Goal: Transaction & Acquisition: Purchase product/service

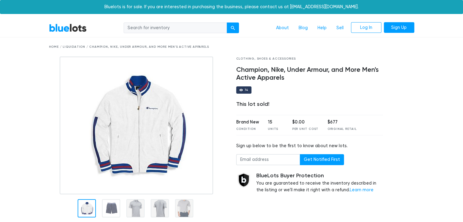
click at [69, 30] on link "BlueLots" at bounding box center [68, 27] width 38 height 9
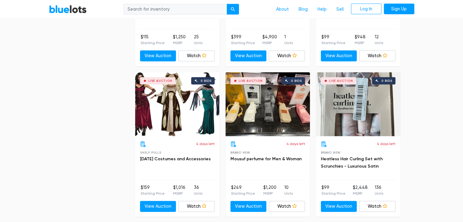
scroll to position [1492, 0]
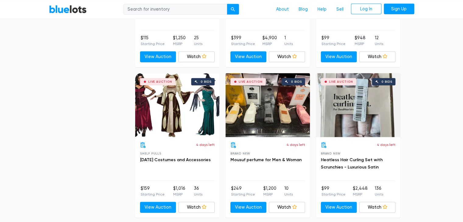
click at [174, 12] on input "search" at bounding box center [176, 9] width 104 height 11
type input "nike"
click at [227, 4] on button "submit" at bounding box center [233, 9] width 12 height 11
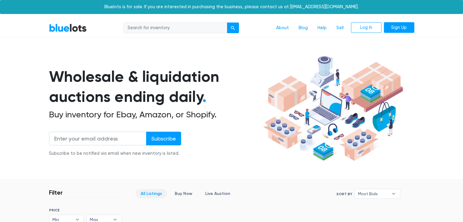
click at [160, 25] on input "search" at bounding box center [176, 28] width 104 height 11
type input "adidas"
click at [227, 23] on button "submit" at bounding box center [233, 28] width 12 height 11
